Goal: Information Seeking & Learning: Learn about a topic

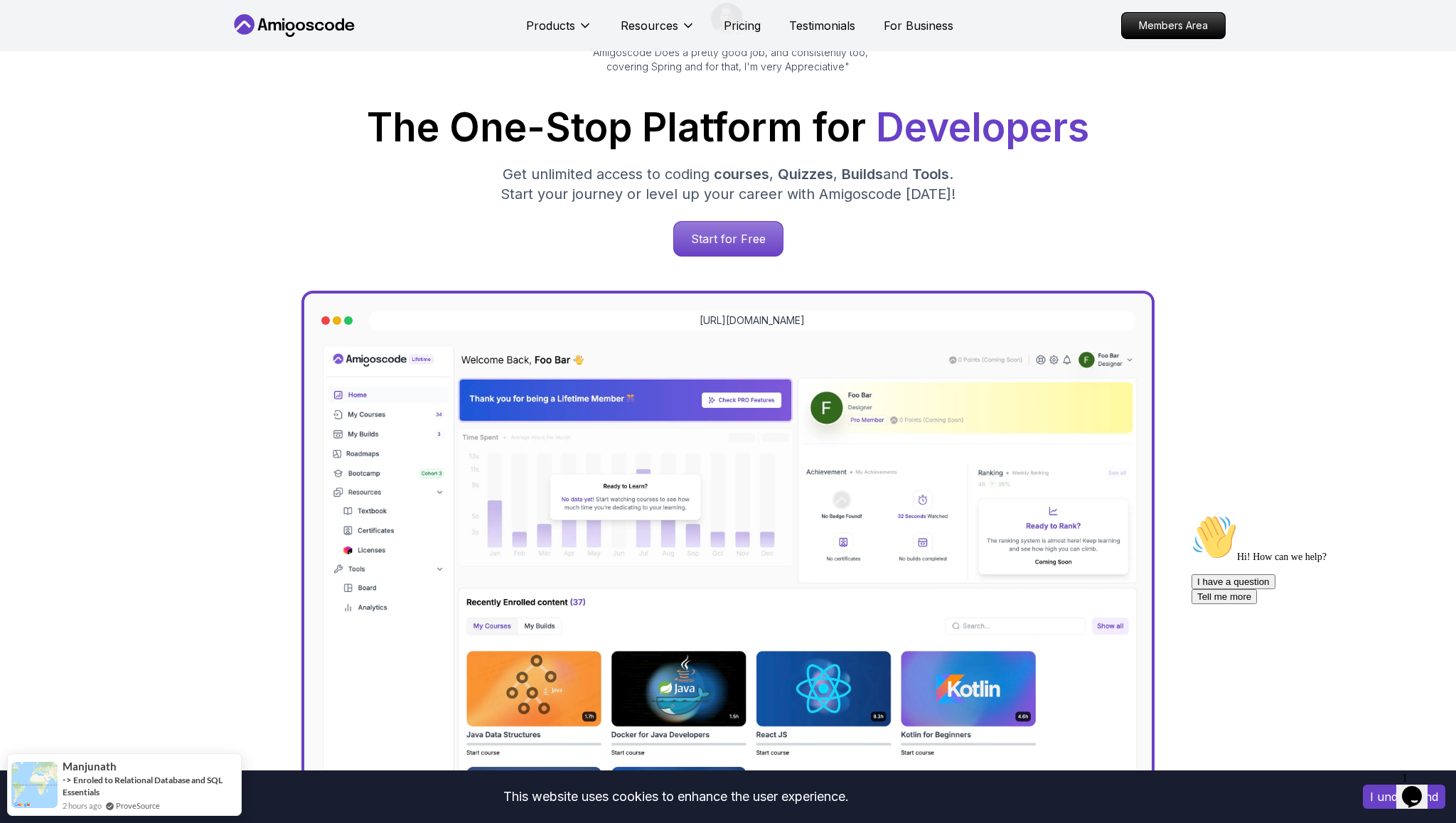
click at [1384, 801] on button "I understand" at bounding box center [1404, 796] width 82 height 24
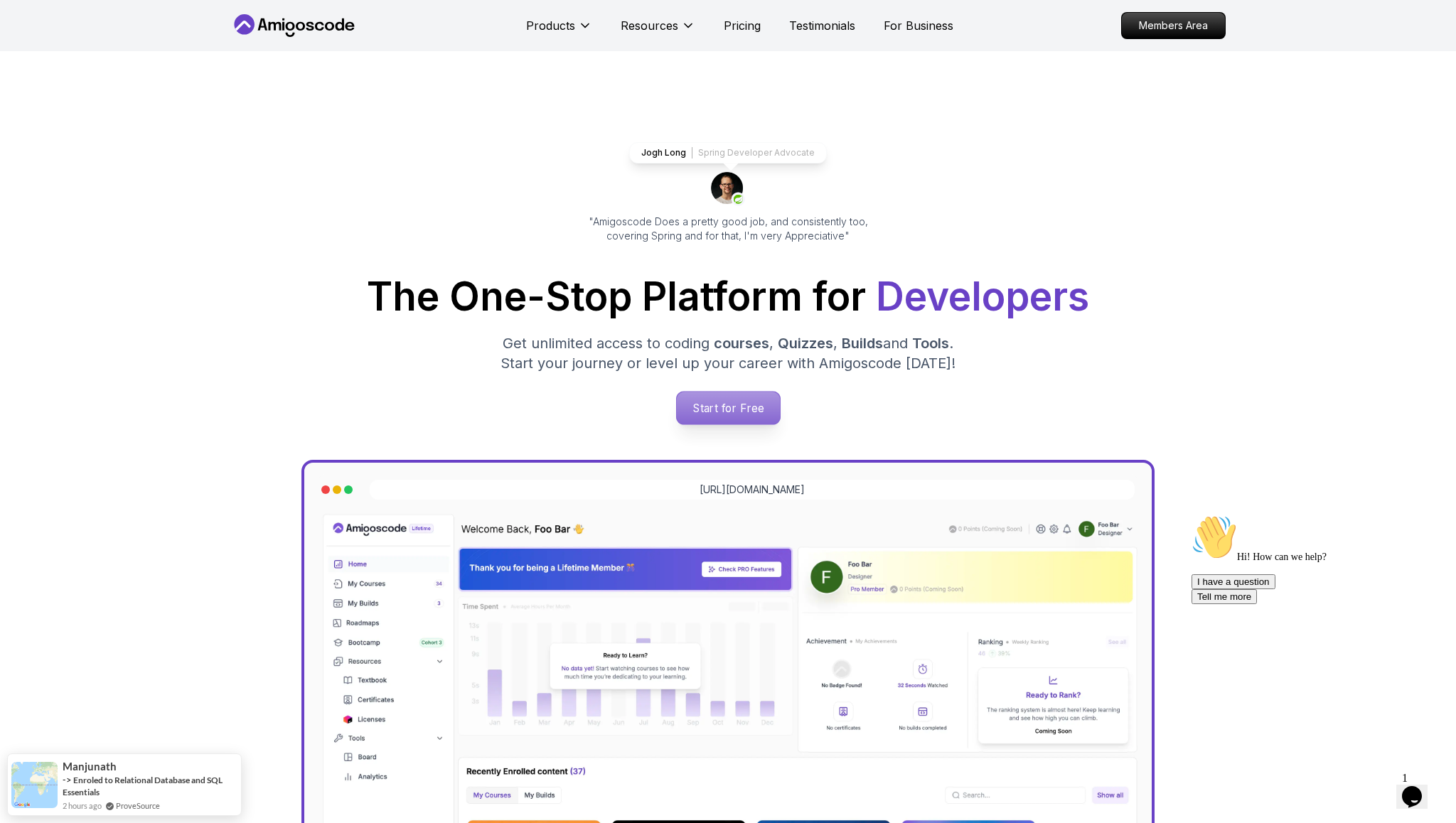
click at [723, 419] on p "Start for Free" at bounding box center [728, 407] width 103 height 32
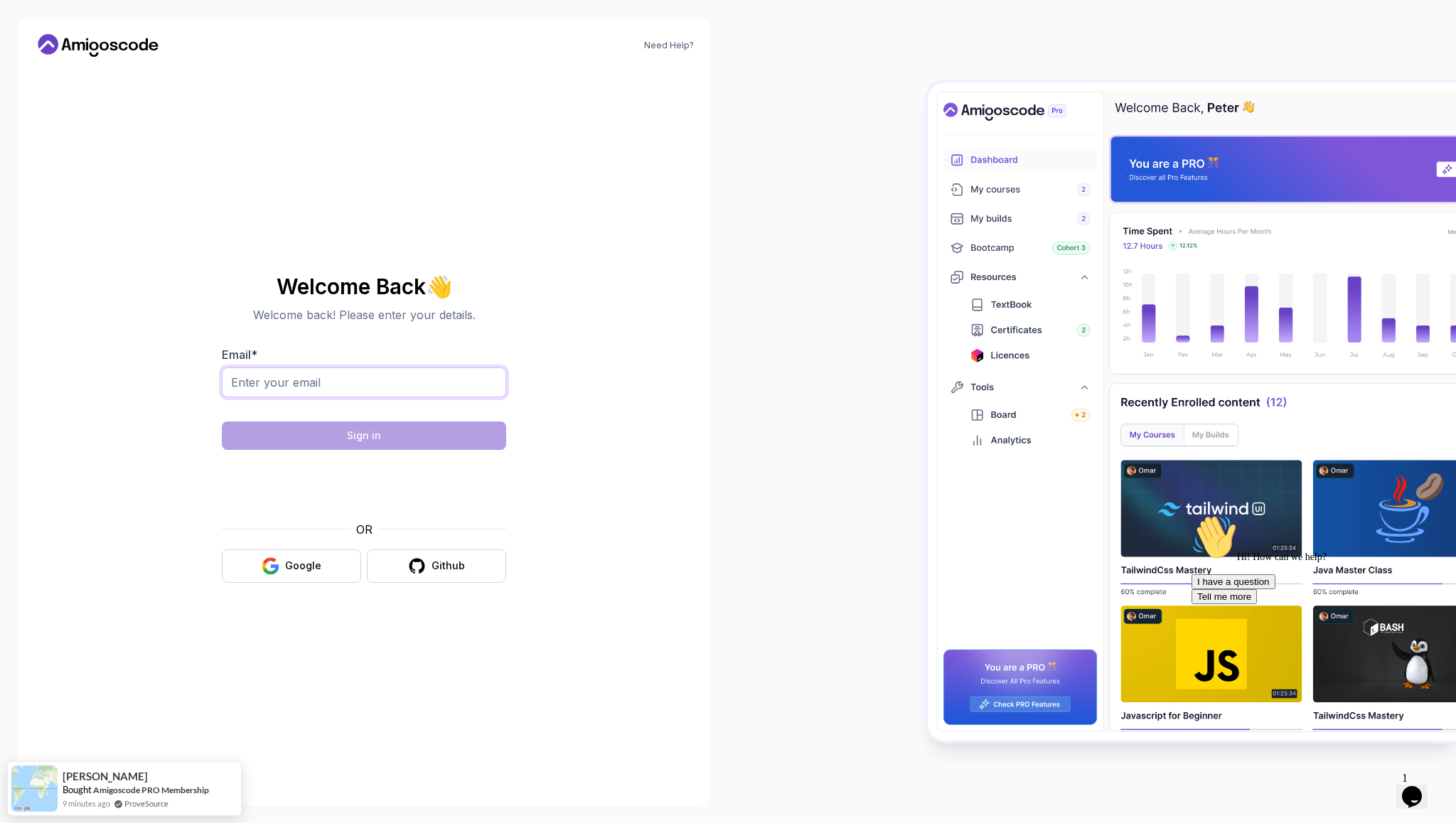
click at [426, 389] on input "Email *" at bounding box center [364, 382] width 284 height 30
click at [407, 382] on input "Email *" at bounding box center [364, 382] width 284 height 30
click at [379, 380] on input "Email *" at bounding box center [364, 382] width 284 height 30
click at [288, 568] on div "Google" at bounding box center [304, 565] width 37 height 14
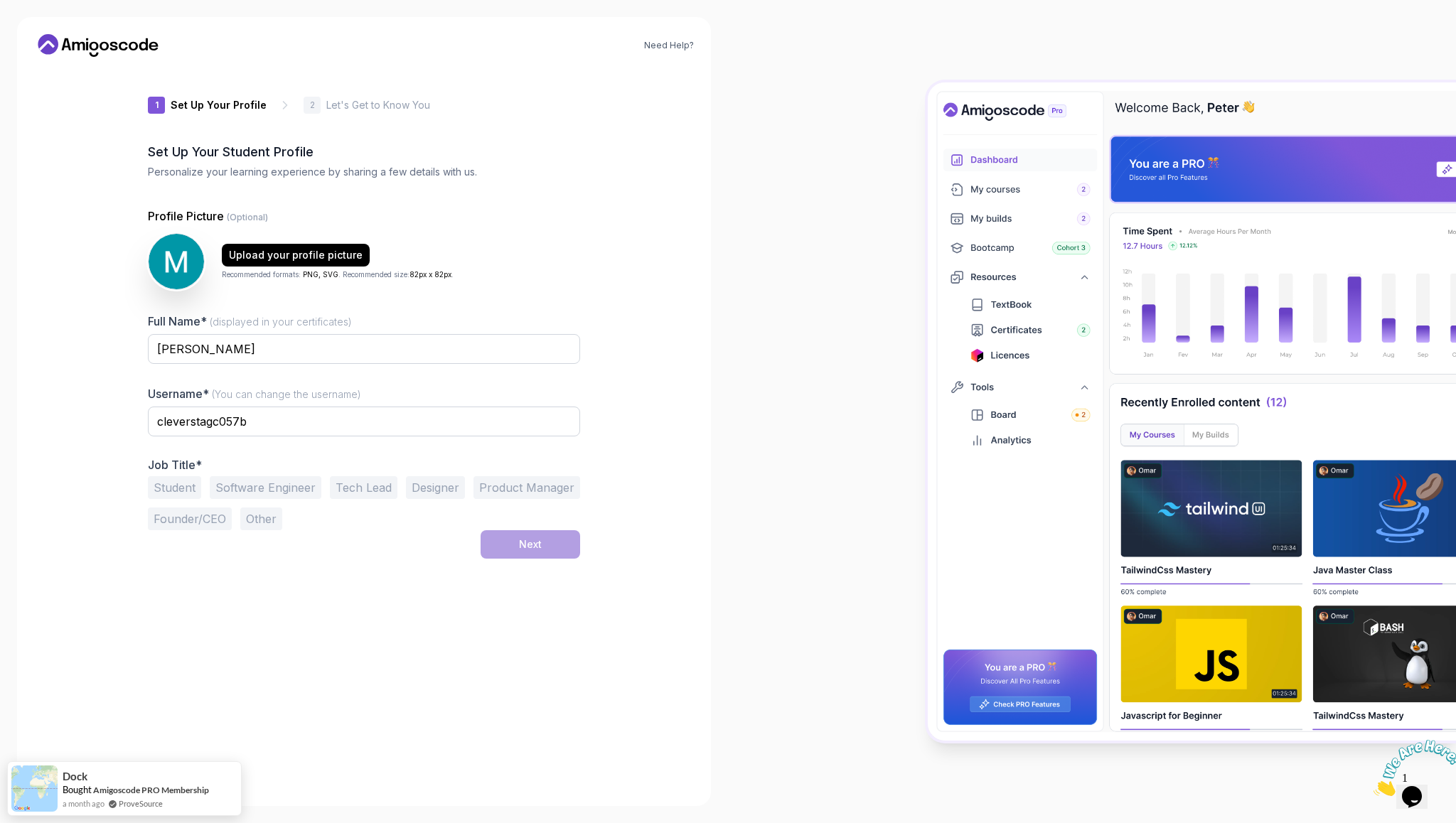
click at [84, 42] on icon at bounding box center [98, 45] width 128 height 22
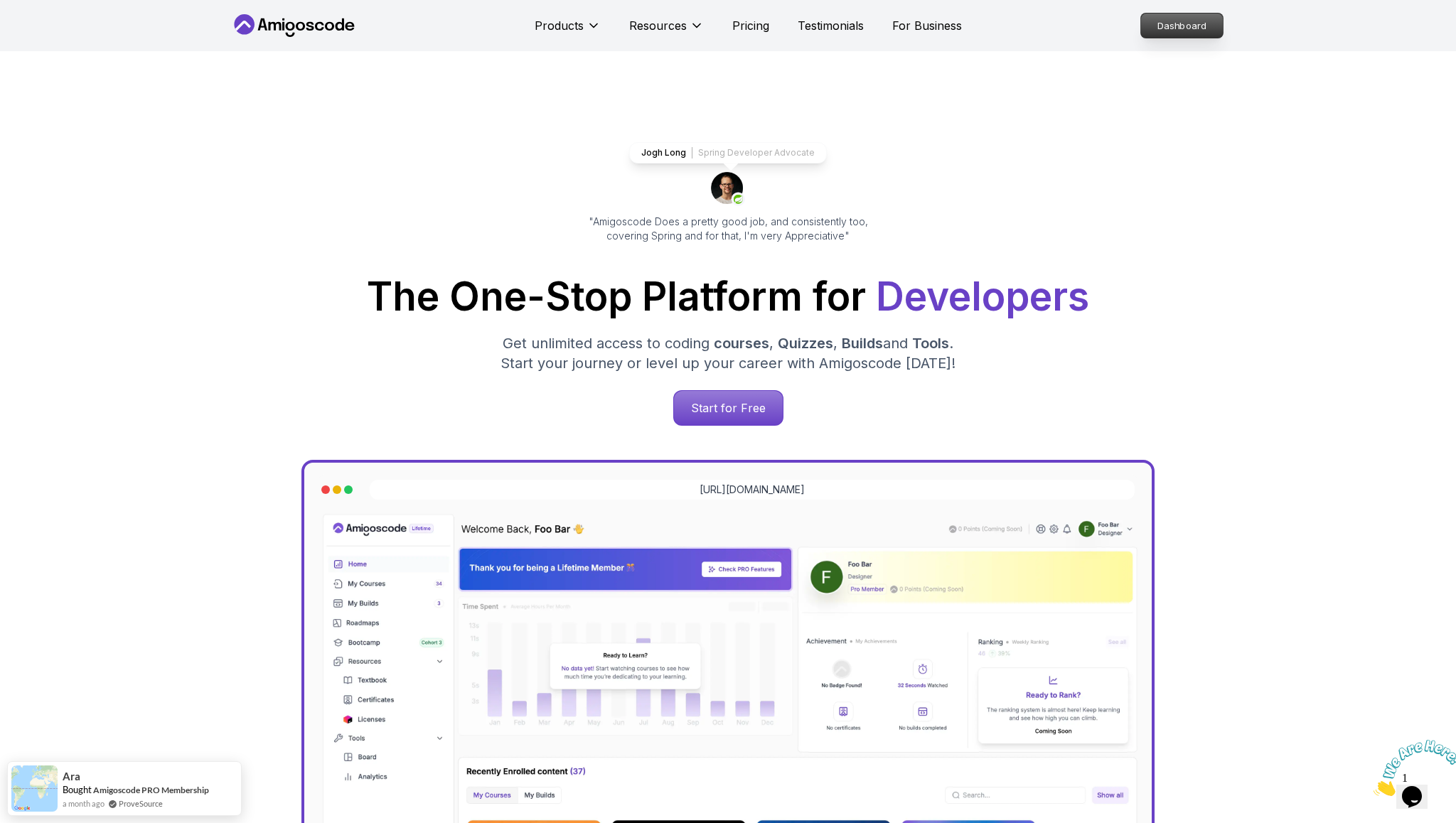
click at [1171, 22] on p "Dashboard" at bounding box center [1182, 25] width 81 height 24
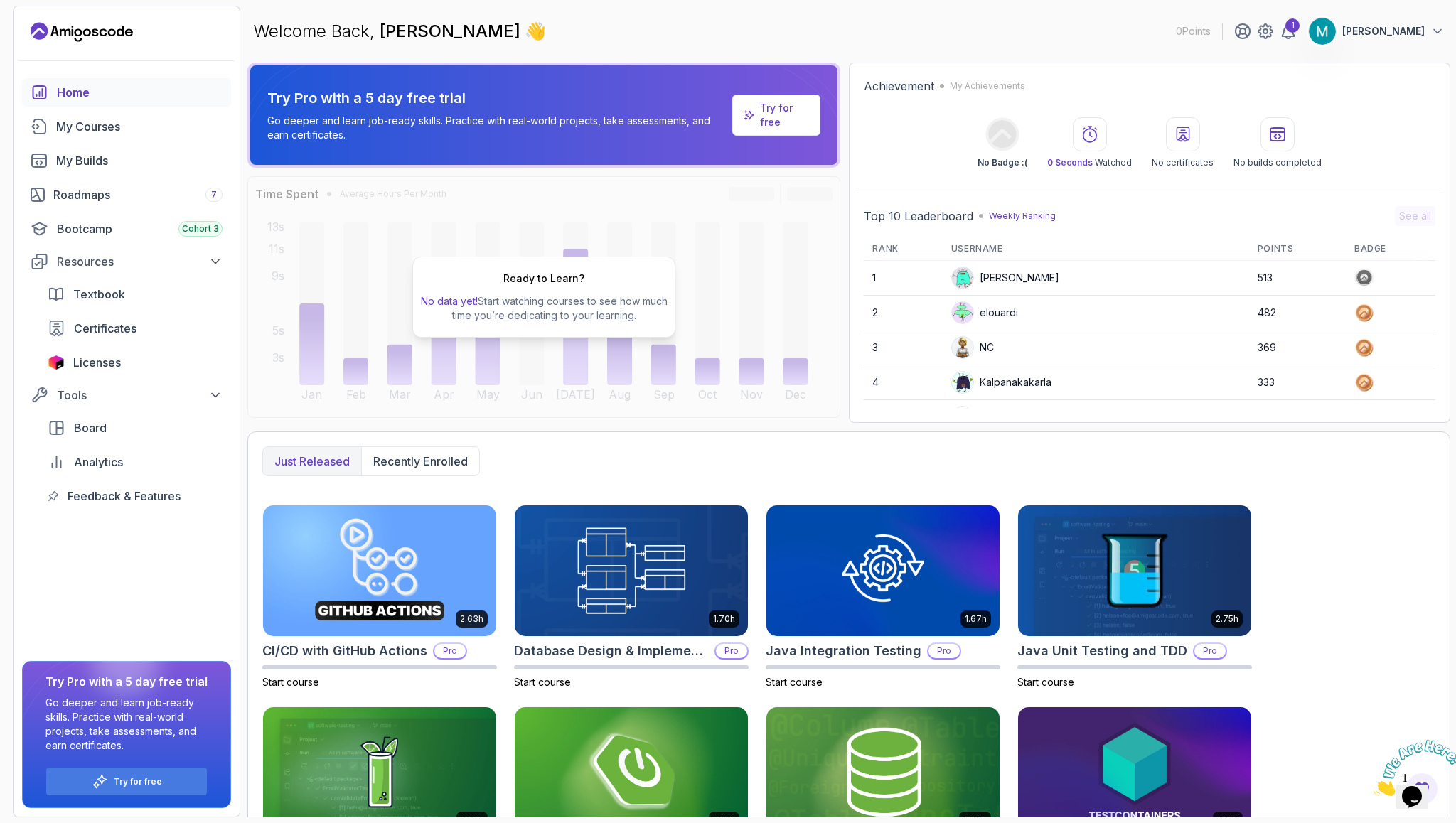
click at [1402, 32] on p "[PERSON_NAME]" at bounding box center [1383, 31] width 82 height 14
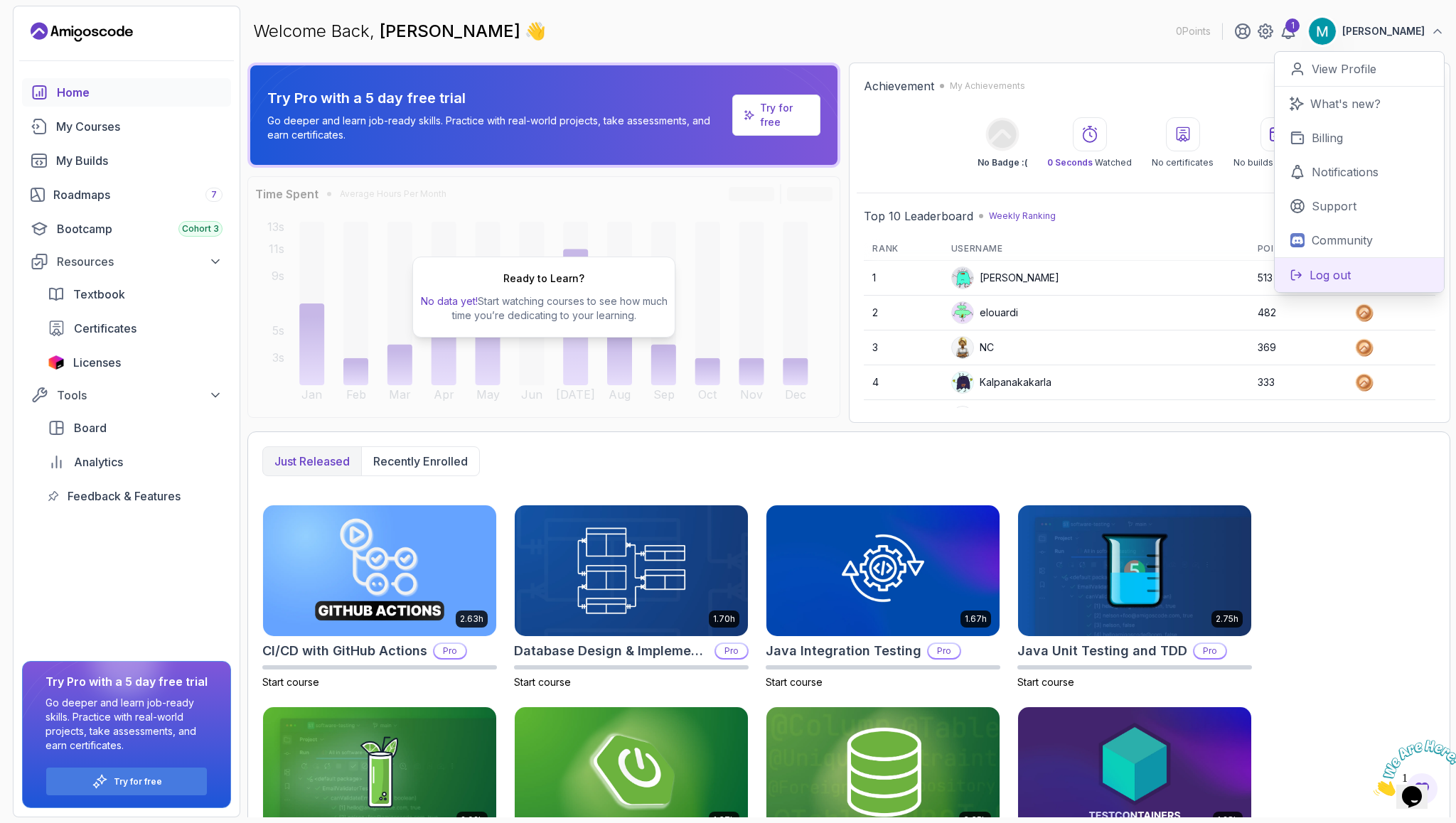
click at [1325, 273] on p "Log out" at bounding box center [1330, 275] width 42 height 17
click at [1318, 273] on p "Log out" at bounding box center [1330, 275] width 42 height 17
click at [1336, 274] on p "Log out" at bounding box center [1330, 275] width 42 height 17
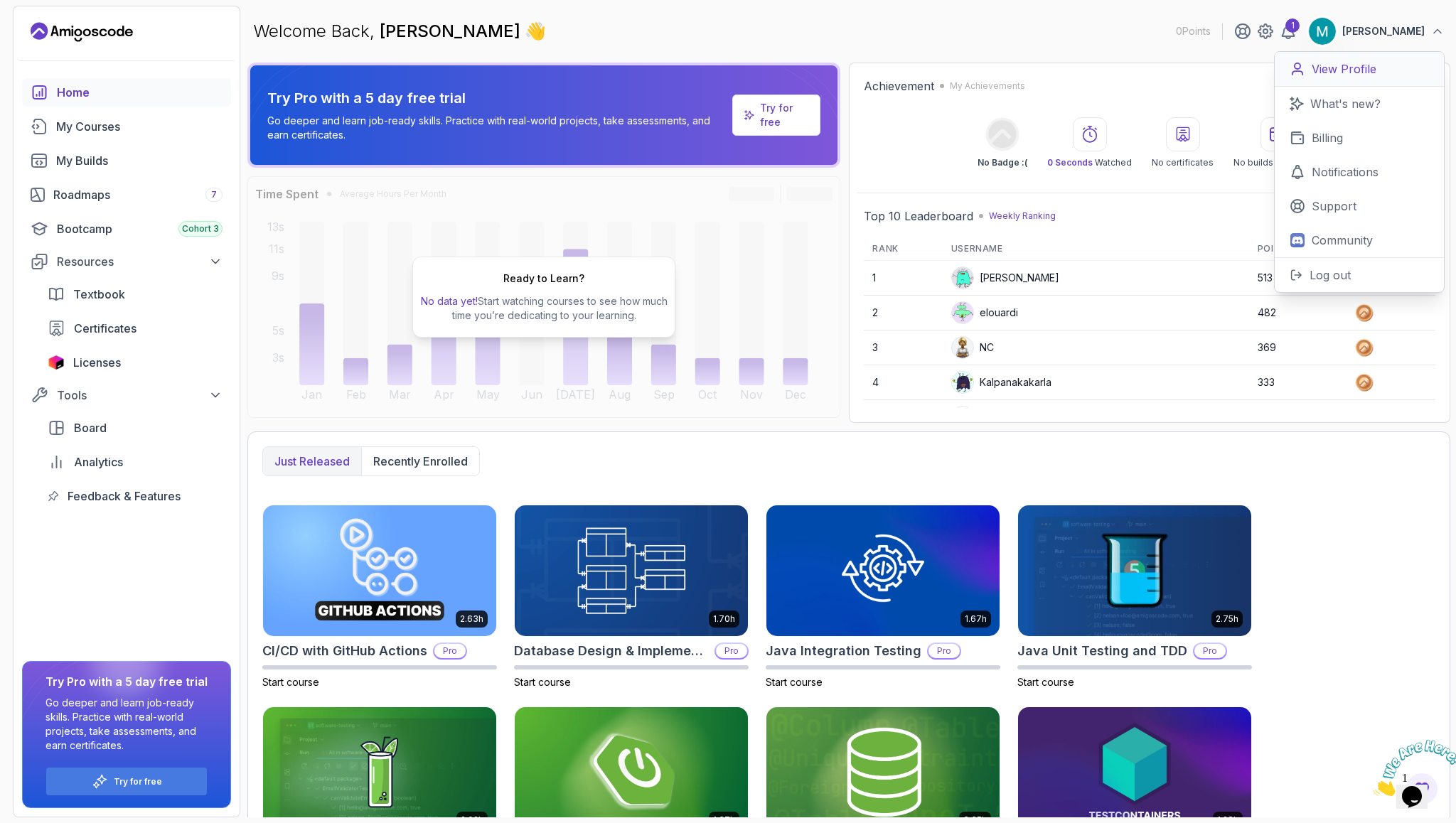
click at [1365, 69] on p "View Profile" at bounding box center [1344, 69] width 65 height 17
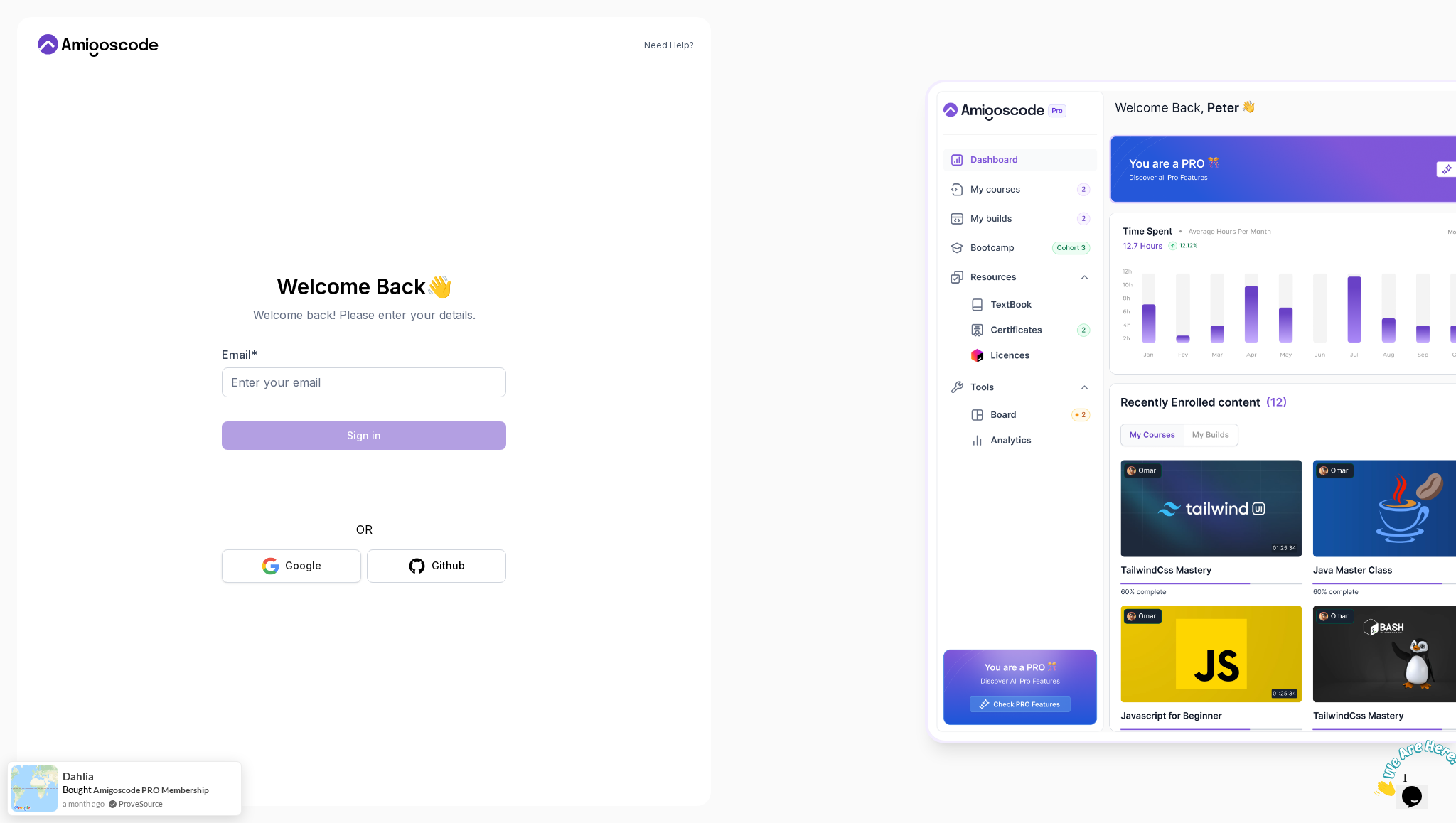
click at [307, 563] on div "Google" at bounding box center [304, 565] width 37 height 14
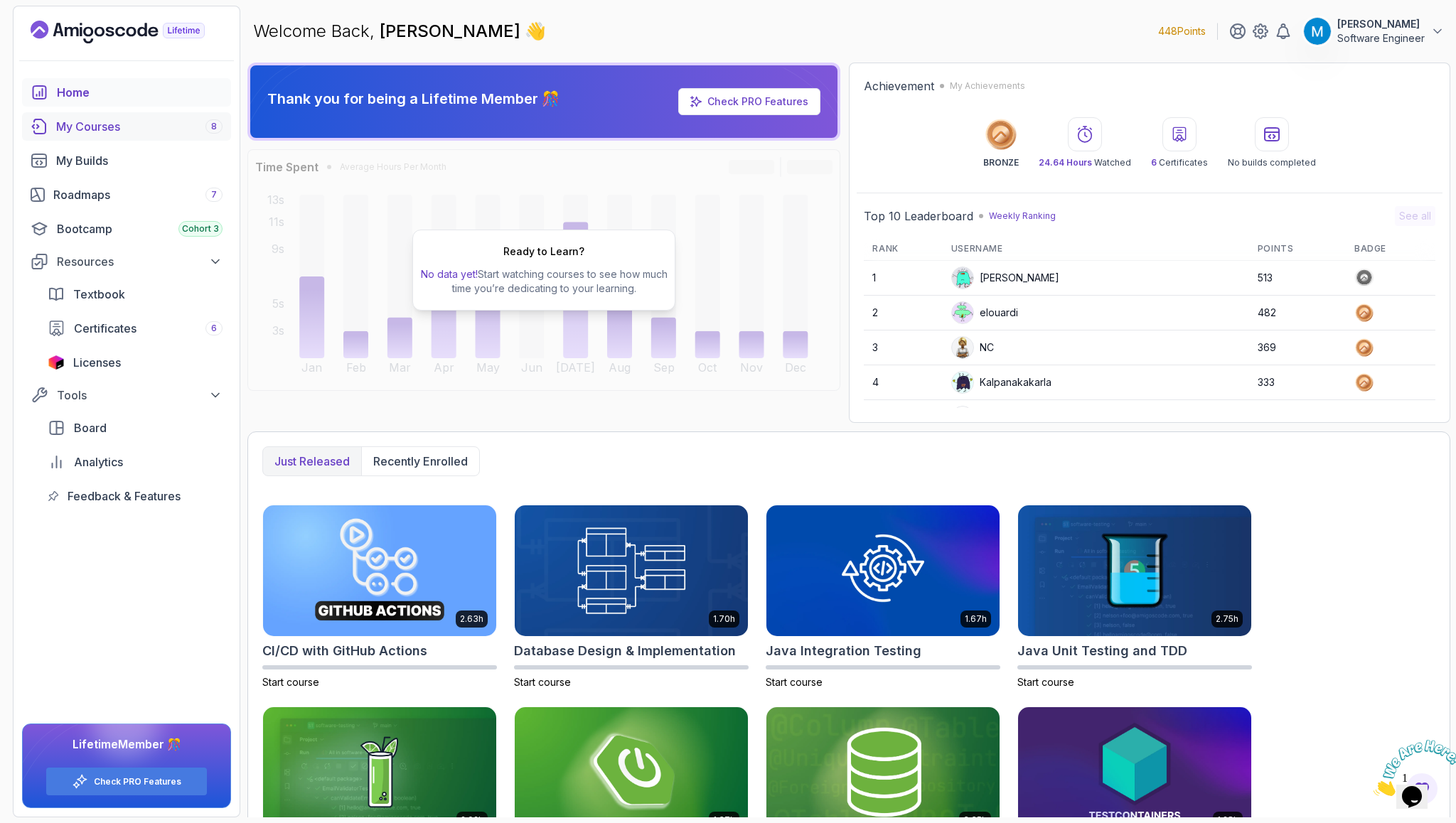
click at [106, 131] on div "My Courses 8" at bounding box center [140, 126] width 166 height 17
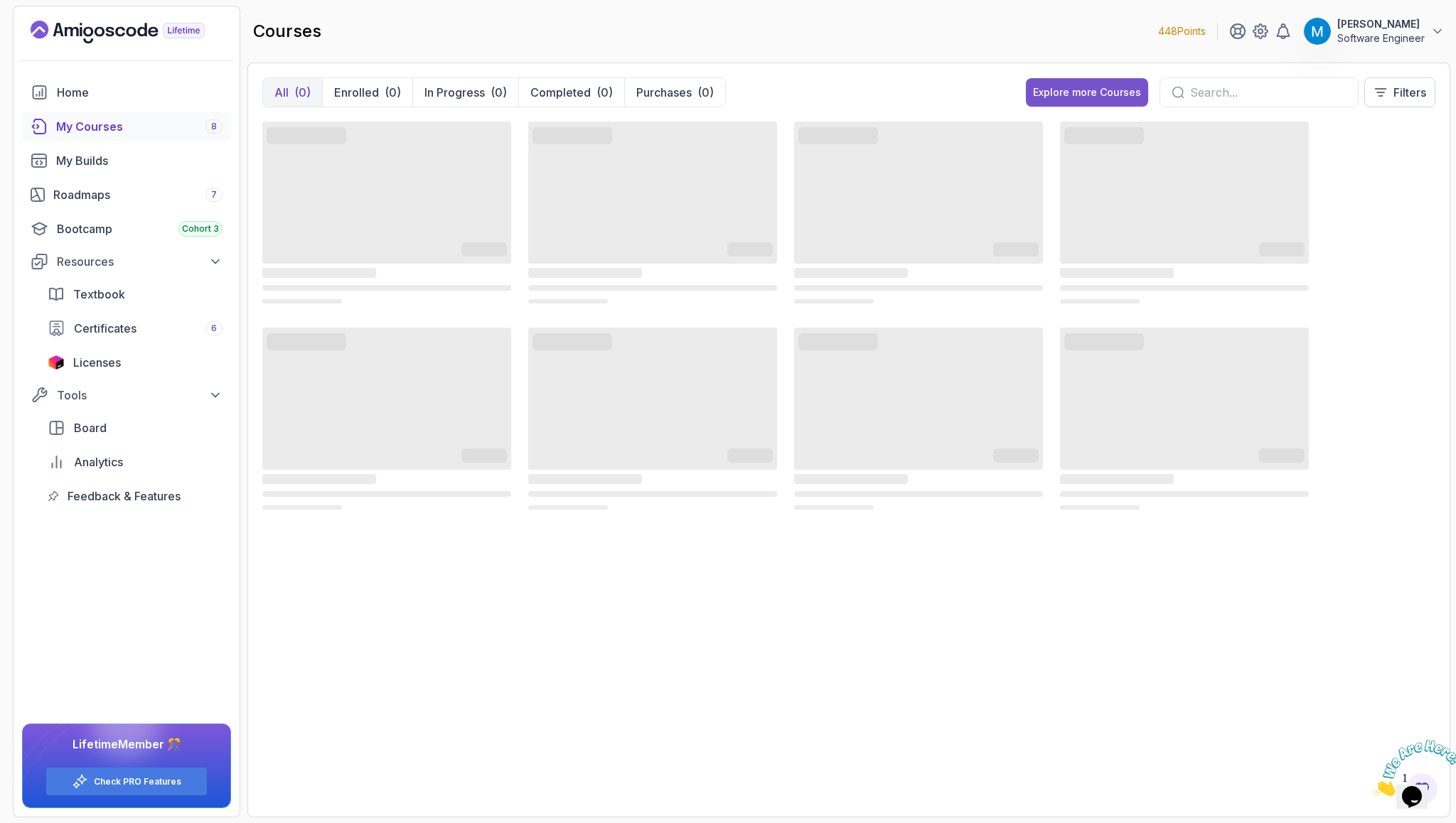
click at [1053, 96] on div "Explore more Courses" at bounding box center [1087, 92] width 108 height 14
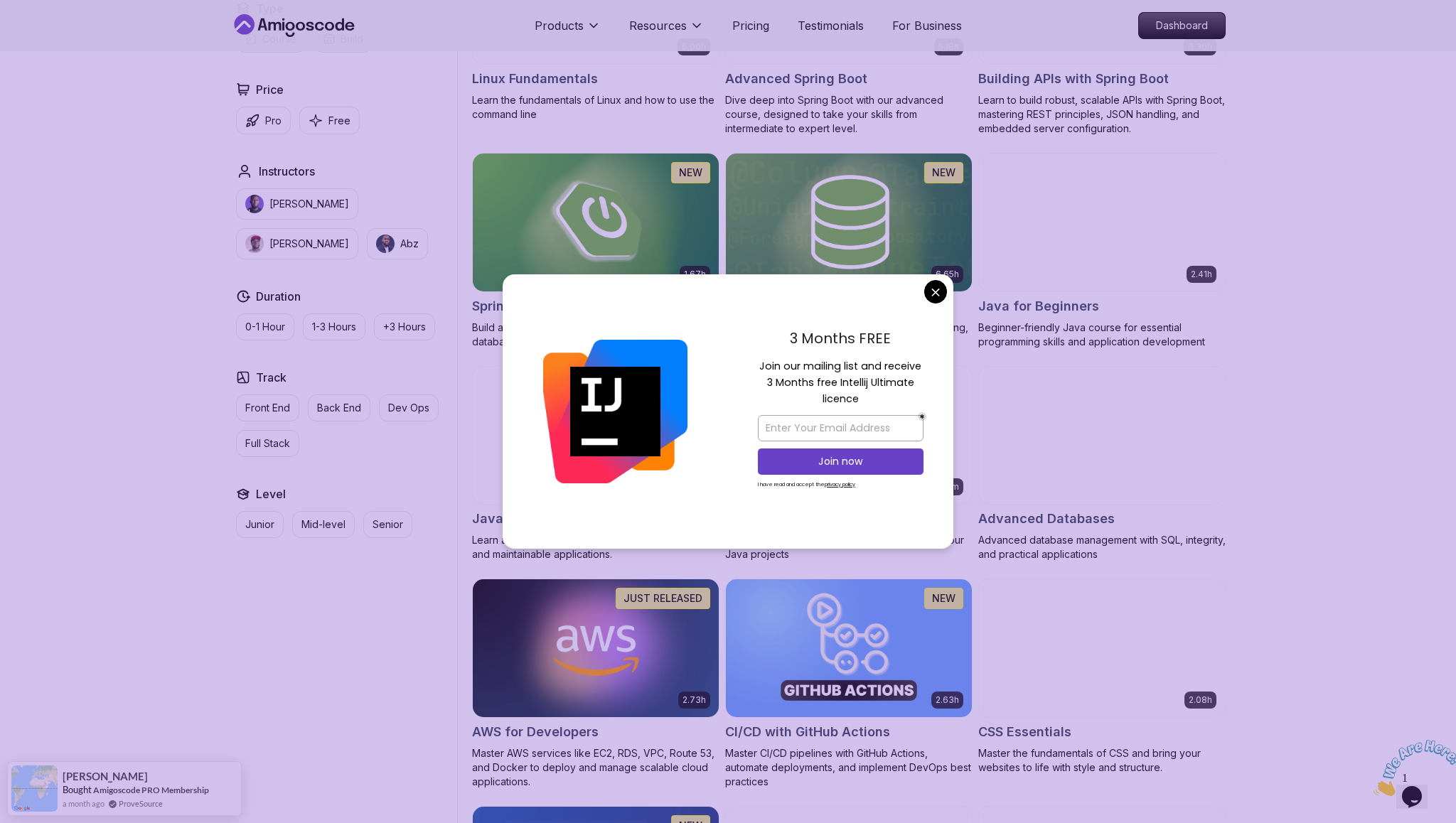
scroll to position [528, 0]
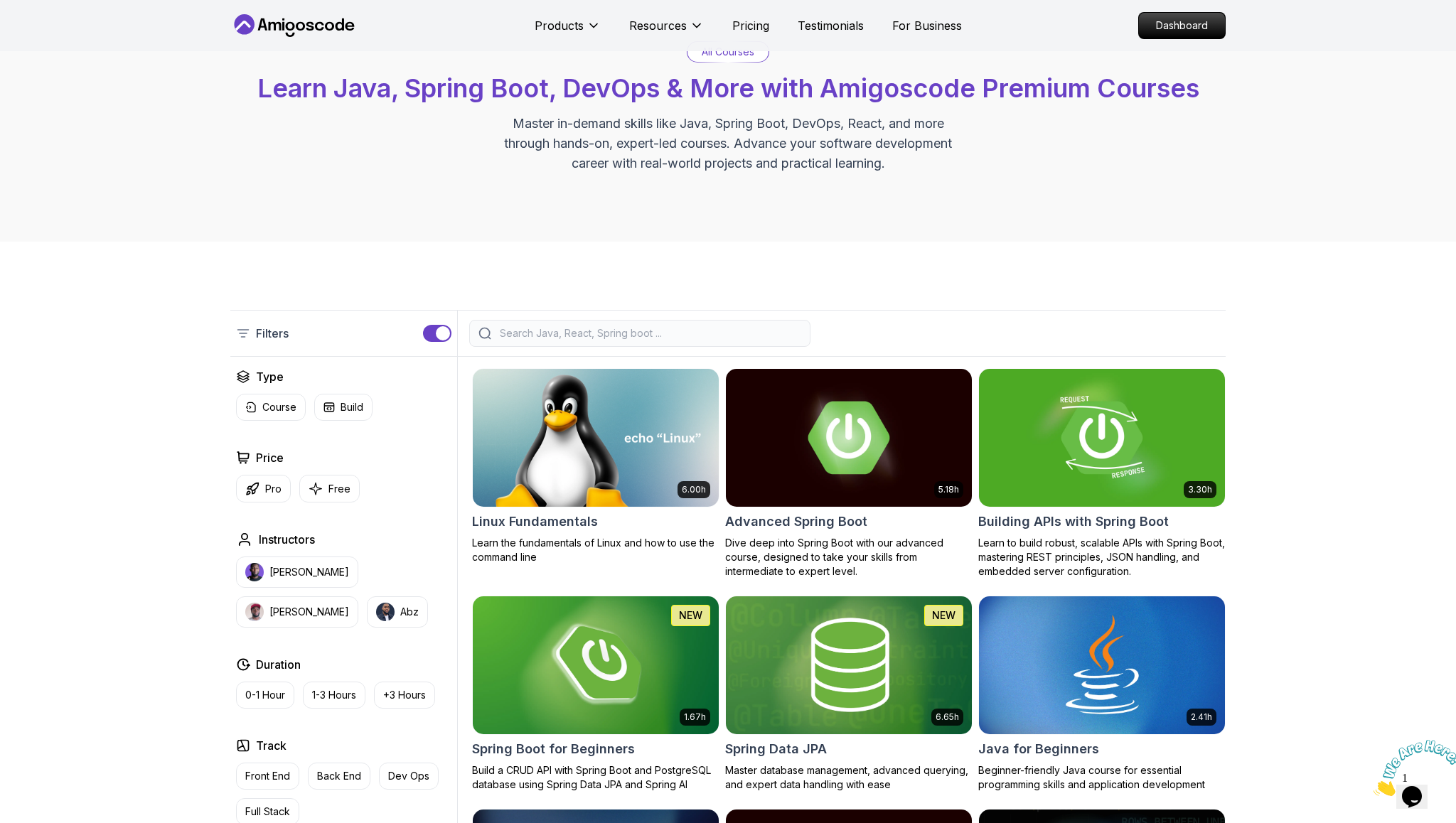
scroll to position [0, 0]
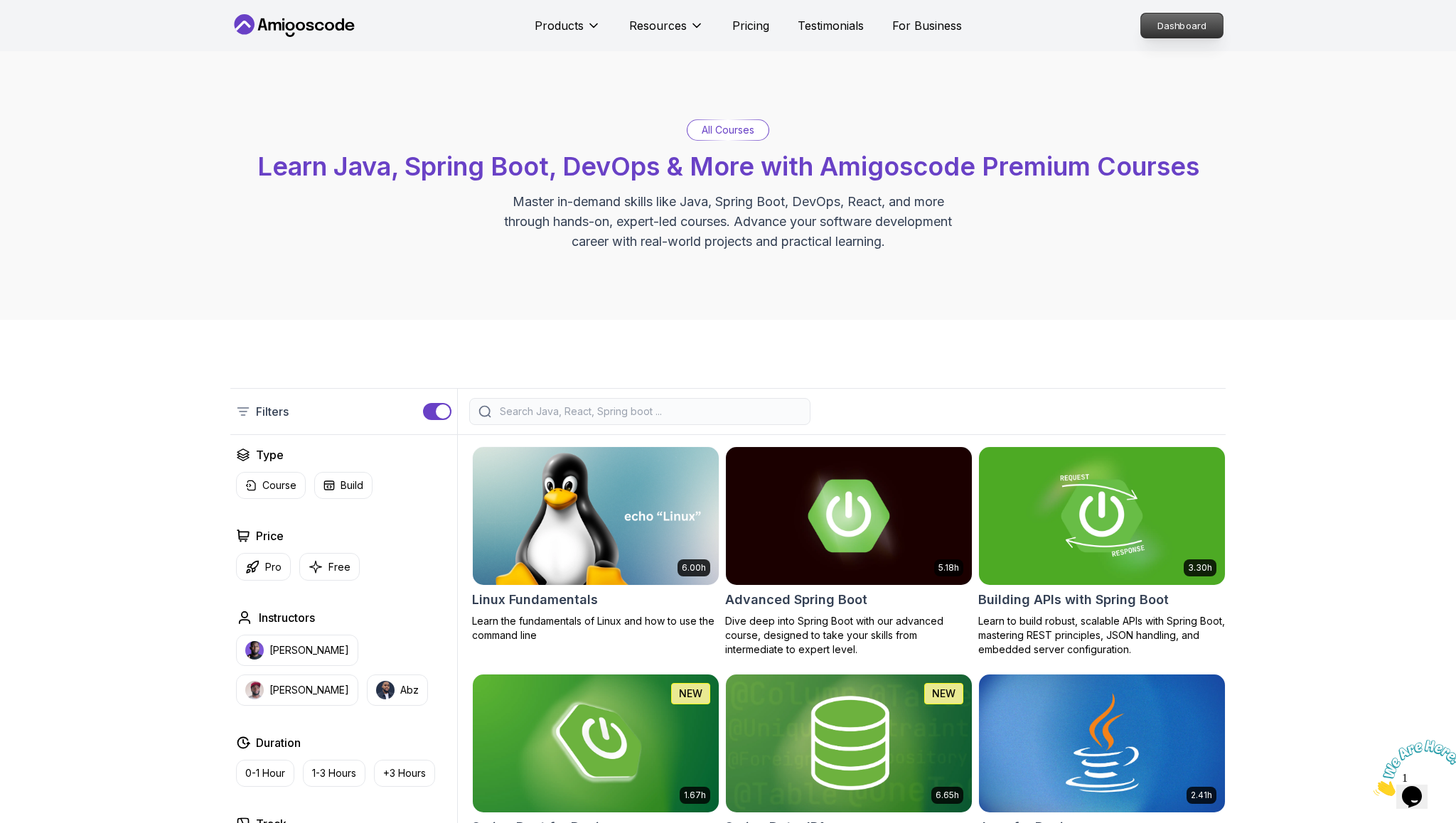
click at [1182, 30] on p "Dashboard" at bounding box center [1182, 25] width 81 height 24
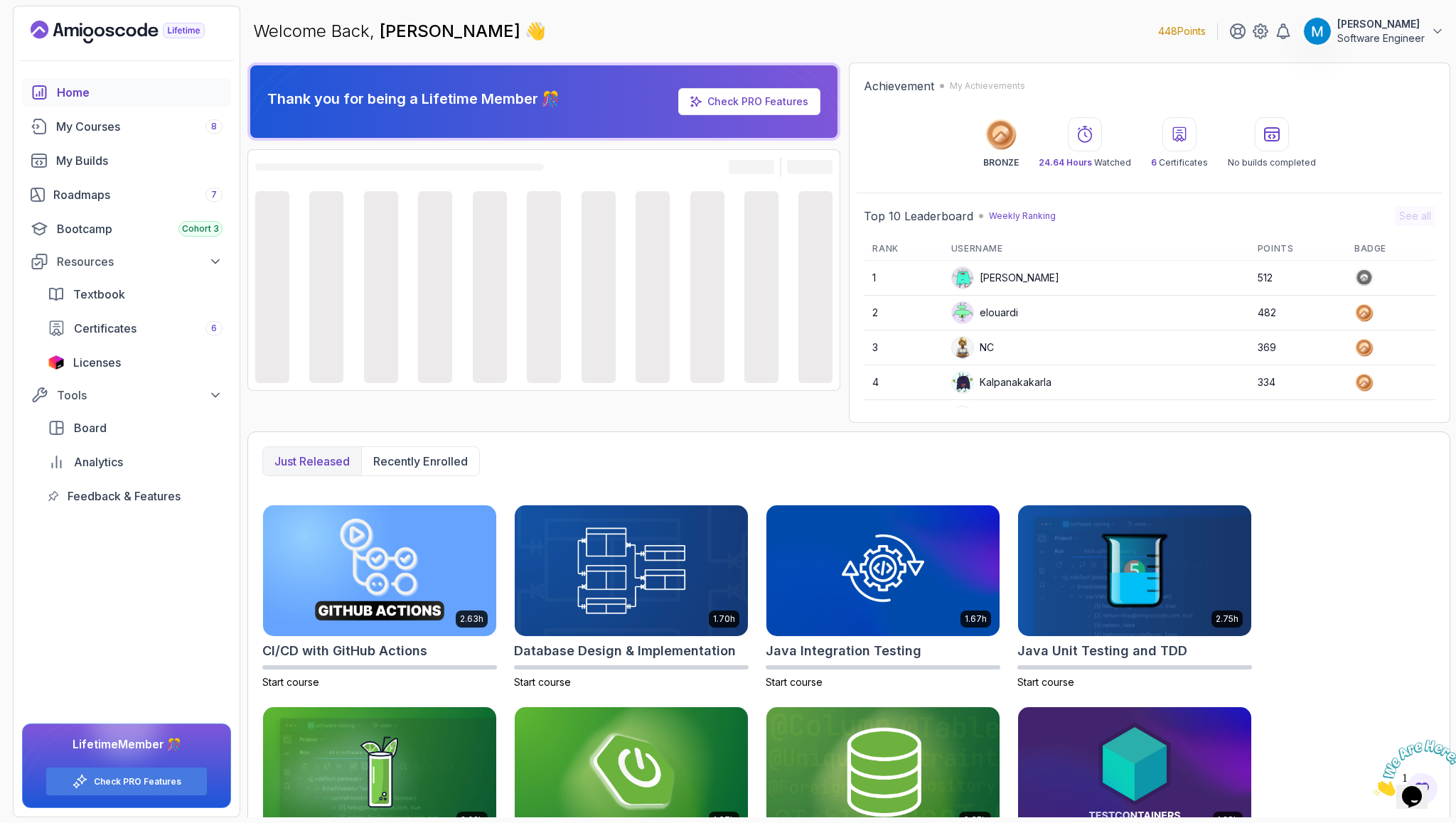
scroll to position [88, 0]
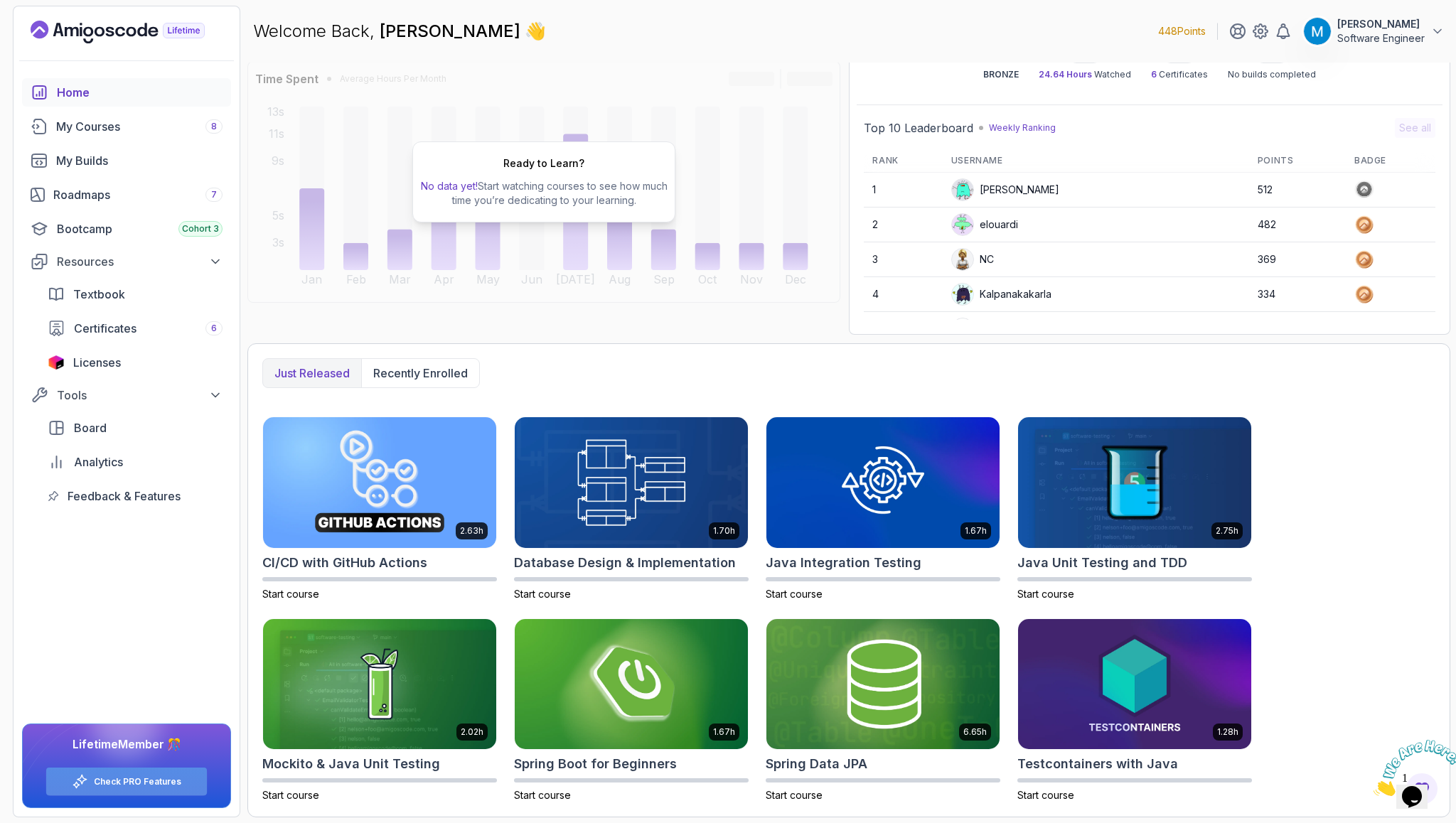
click at [161, 784] on link "Check PRO Features" at bounding box center [137, 782] width 87 height 12
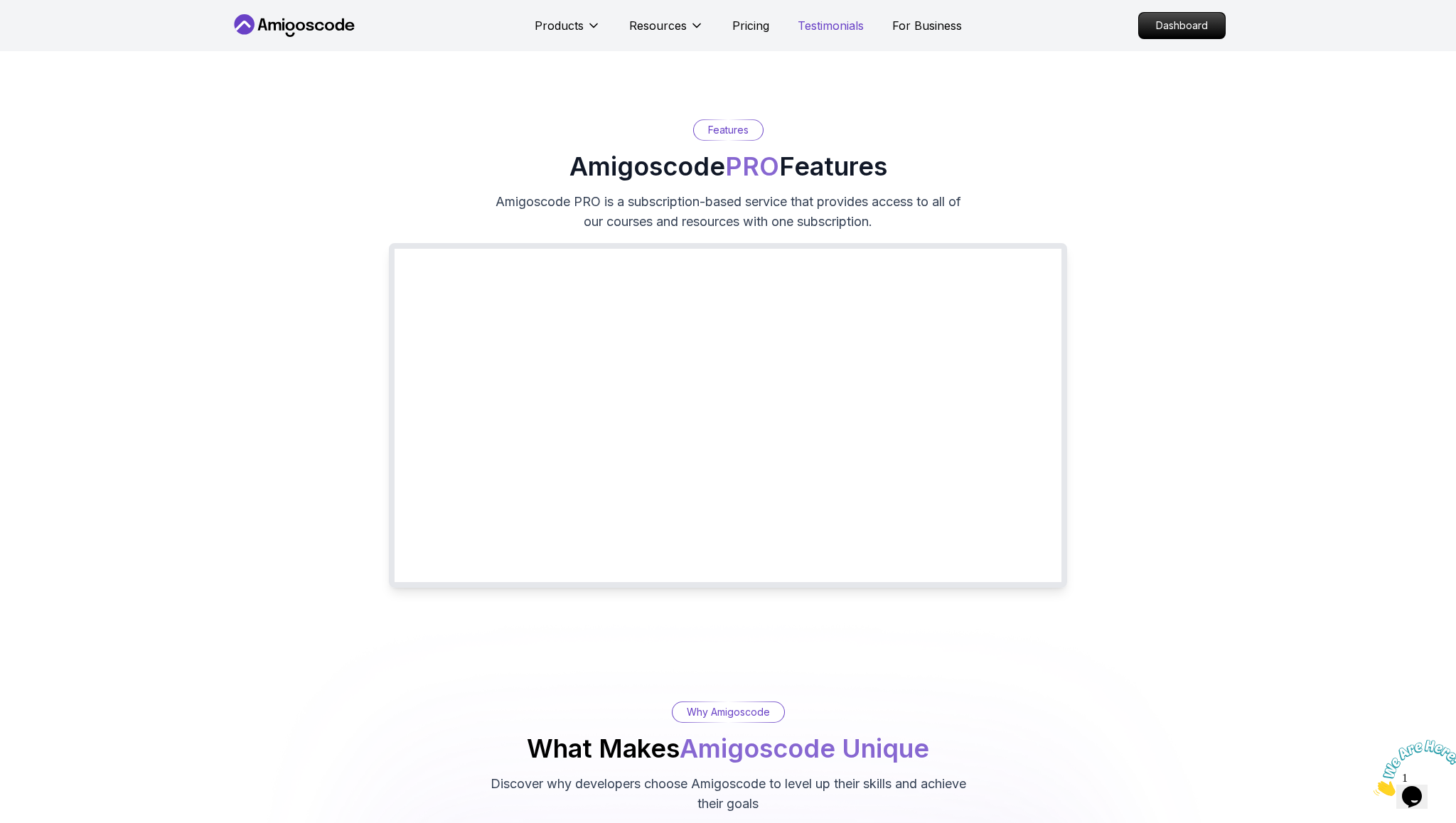
click at [822, 27] on p "Testimonials" at bounding box center [831, 26] width 67 height 17
